Goal: Task Accomplishment & Management: Manage account settings

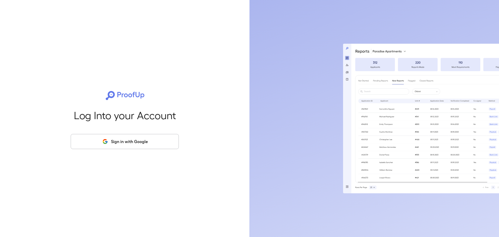
click at [162, 143] on button "Sign in with Google" at bounding box center [125, 141] width 108 height 15
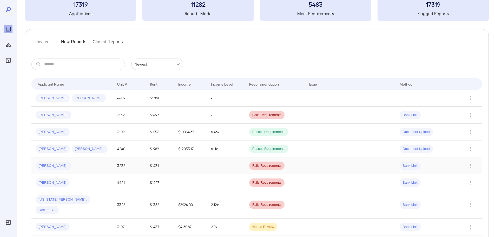
scroll to position [52, 0]
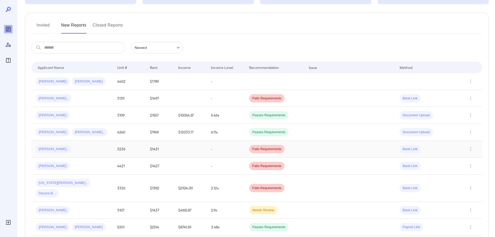
click at [41, 149] on span "Aluel L..." at bounding box center [54, 148] width 36 height 5
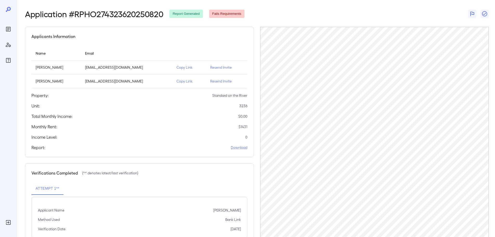
scroll to position [38, 0]
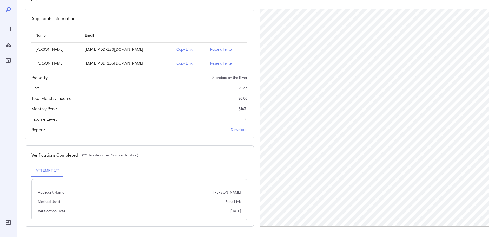
click at [214, 63] on p "Resend Invite" at bounding box center [226, 63] width 33 height 5
